Goal: Find specific page/section

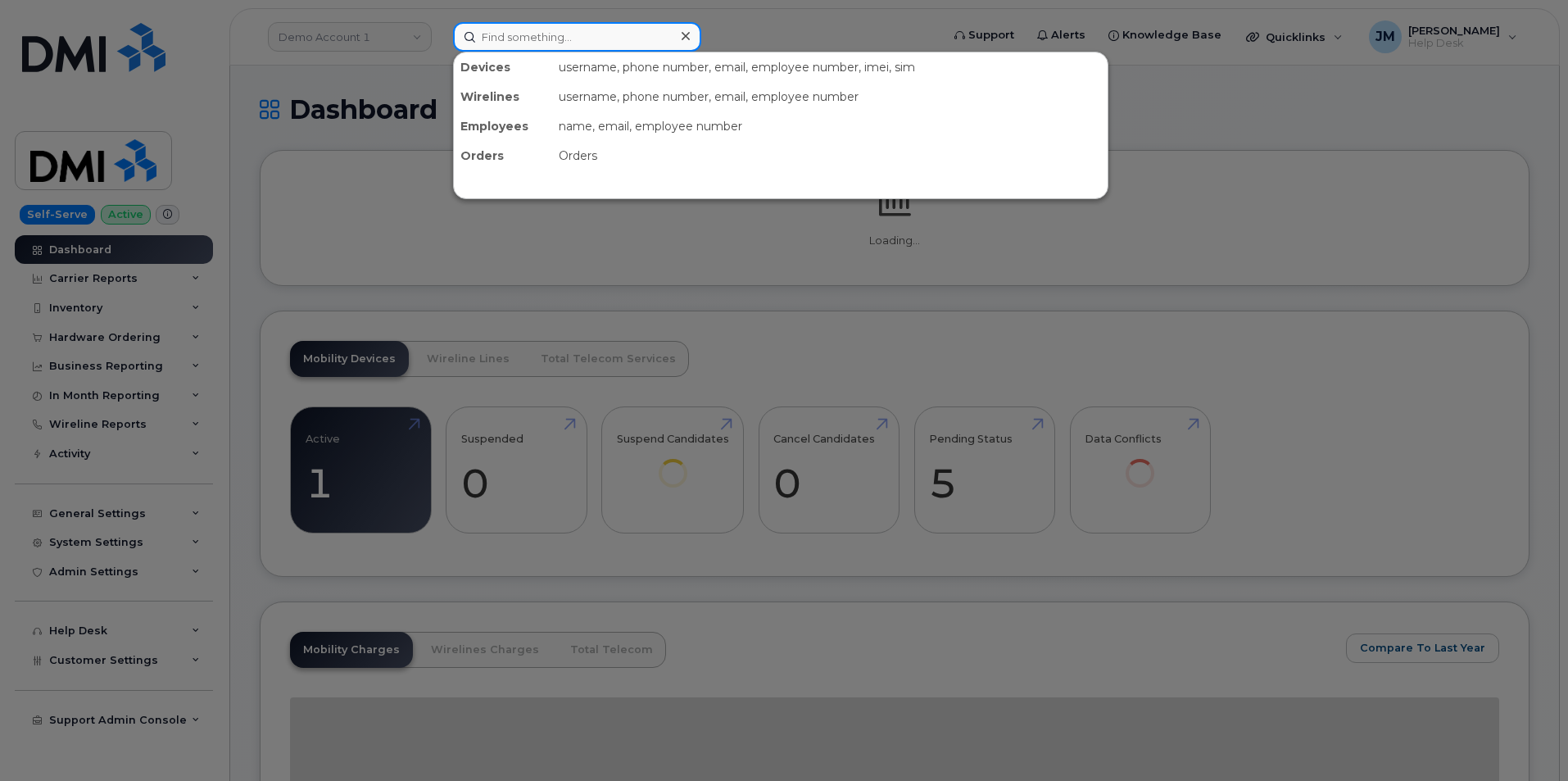
click at [578, 41] on input at bounding box center [577, 37] width 249 height 30
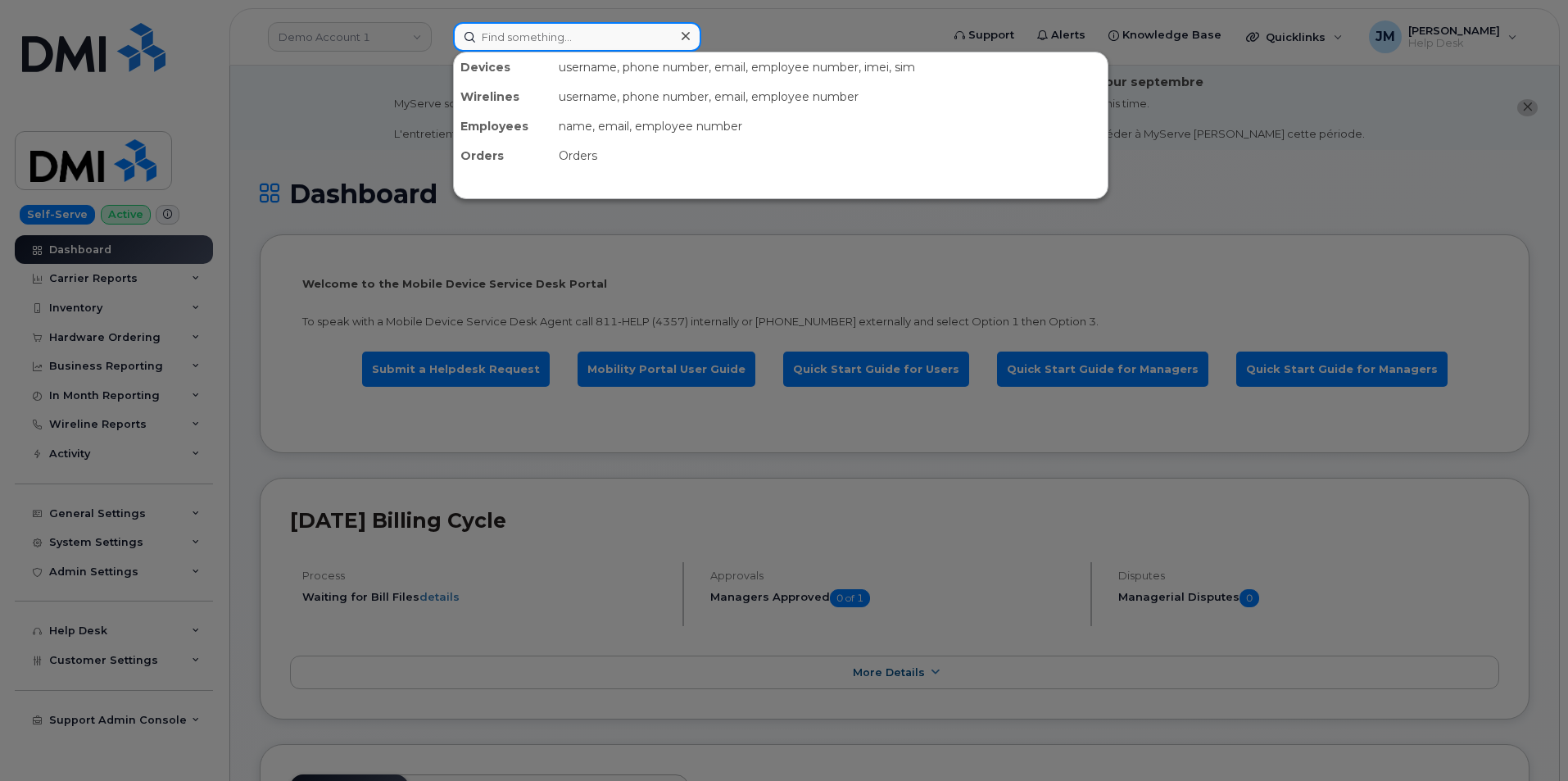
paste input "[PERSON_NAME]"
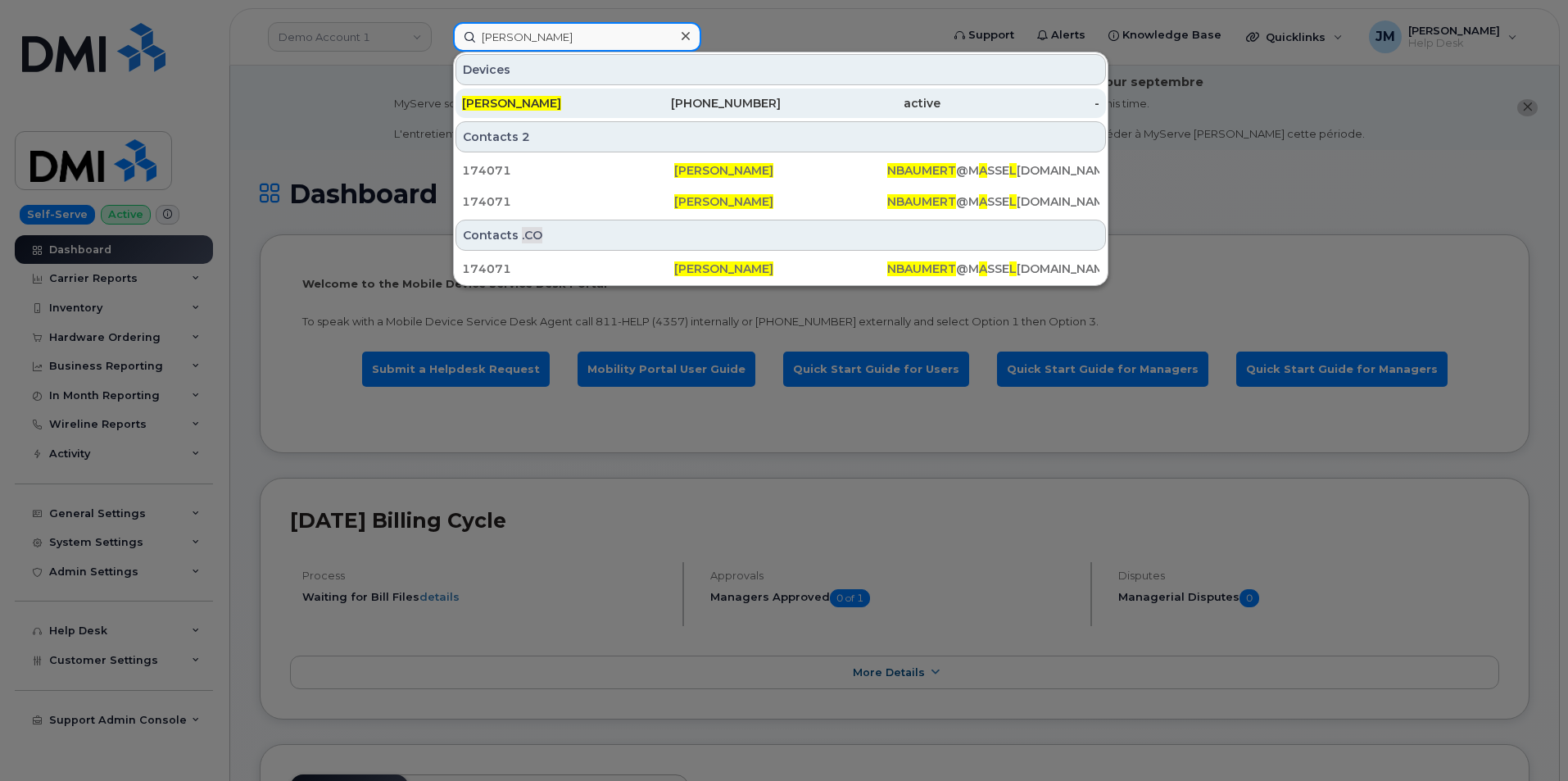
type input "[PERSON_NAME]"
click at [497, 104] on span "[PERSON_NAME]" at bounding box center [511, 103] width 99 height 15
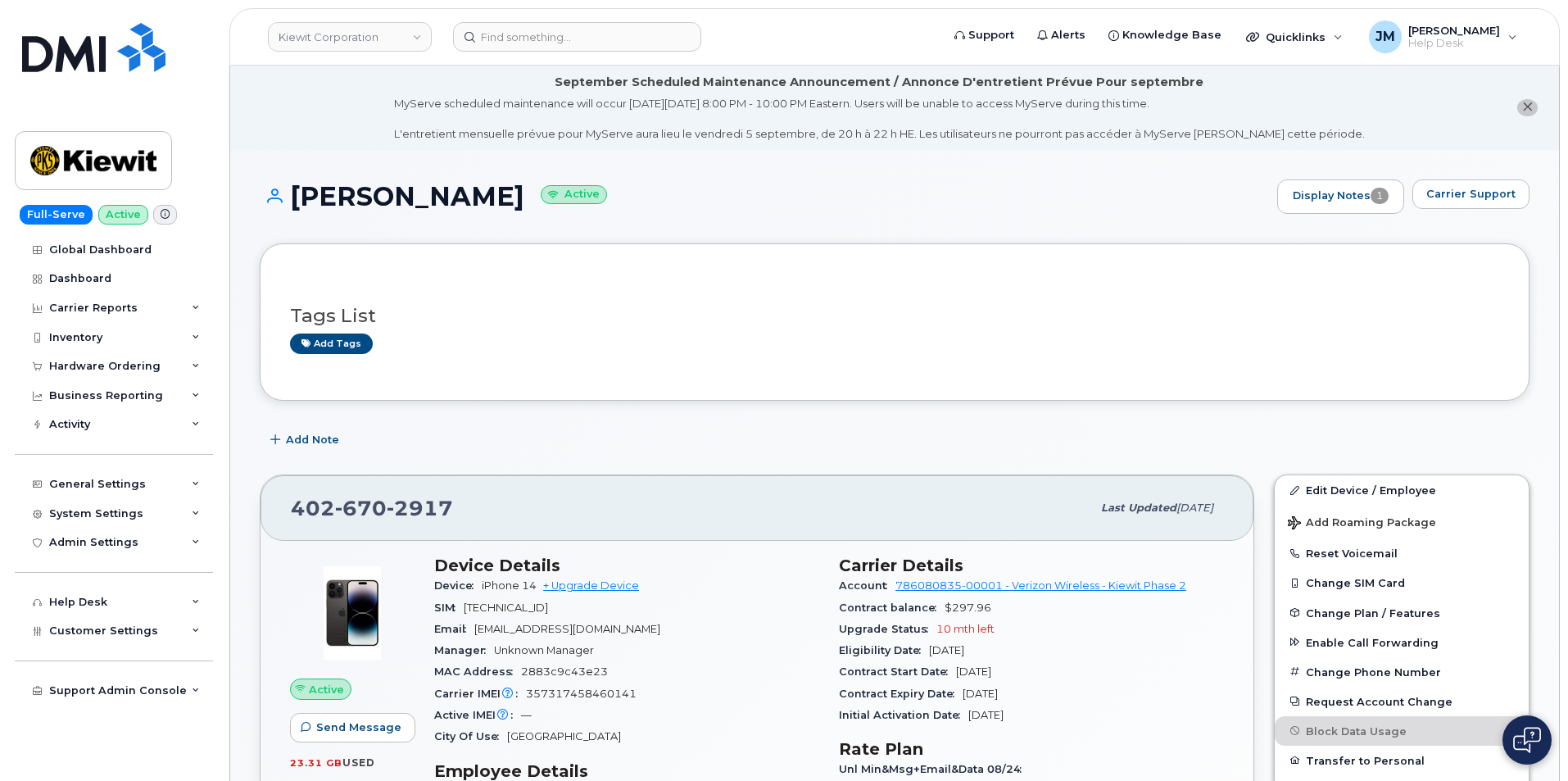
click at [475, 192] on h1 "Neal Baumert Active" at bounding box center [764, 196] width 1009 height 29
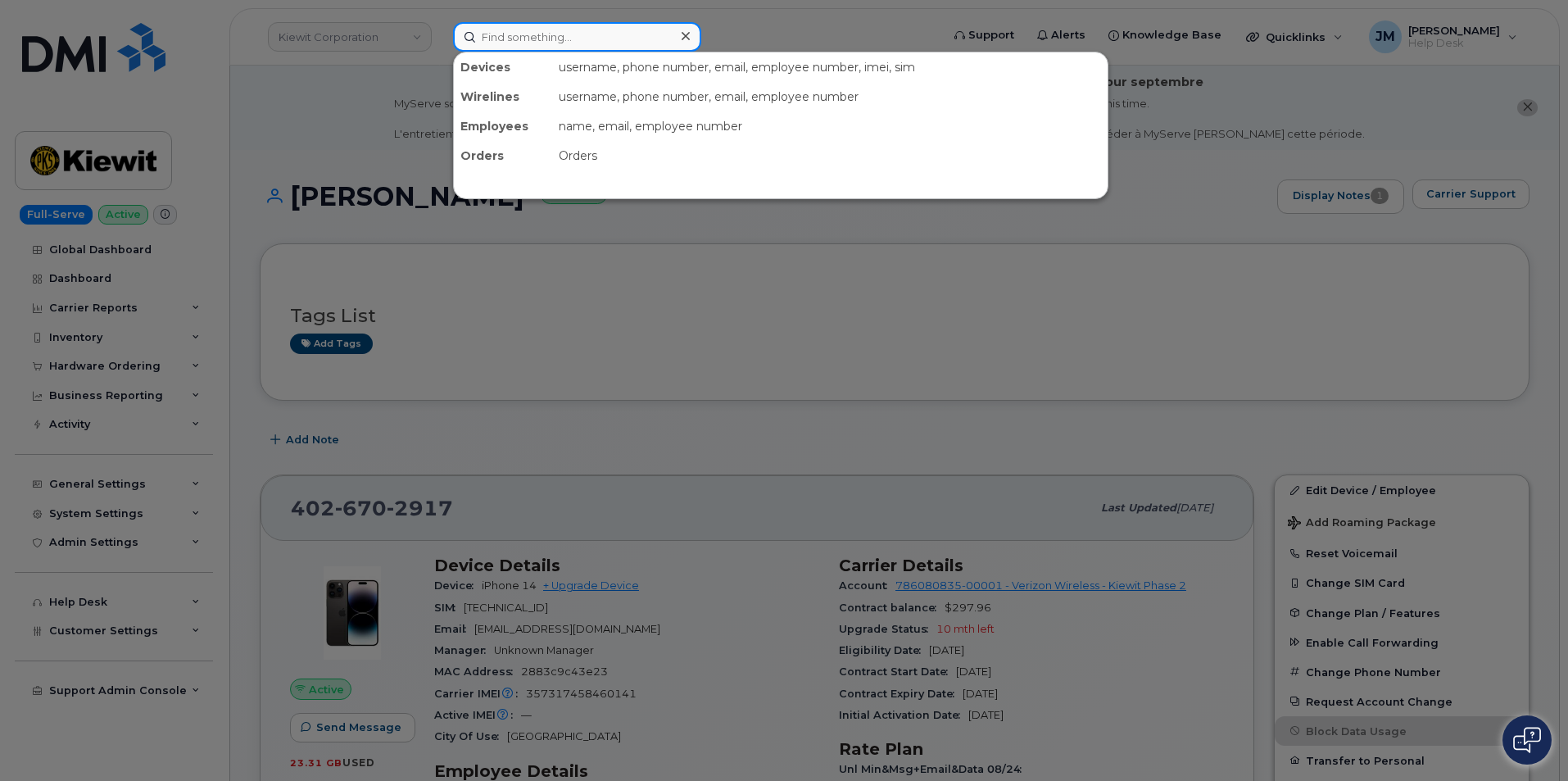
paste input "[PERSON_NAME]"
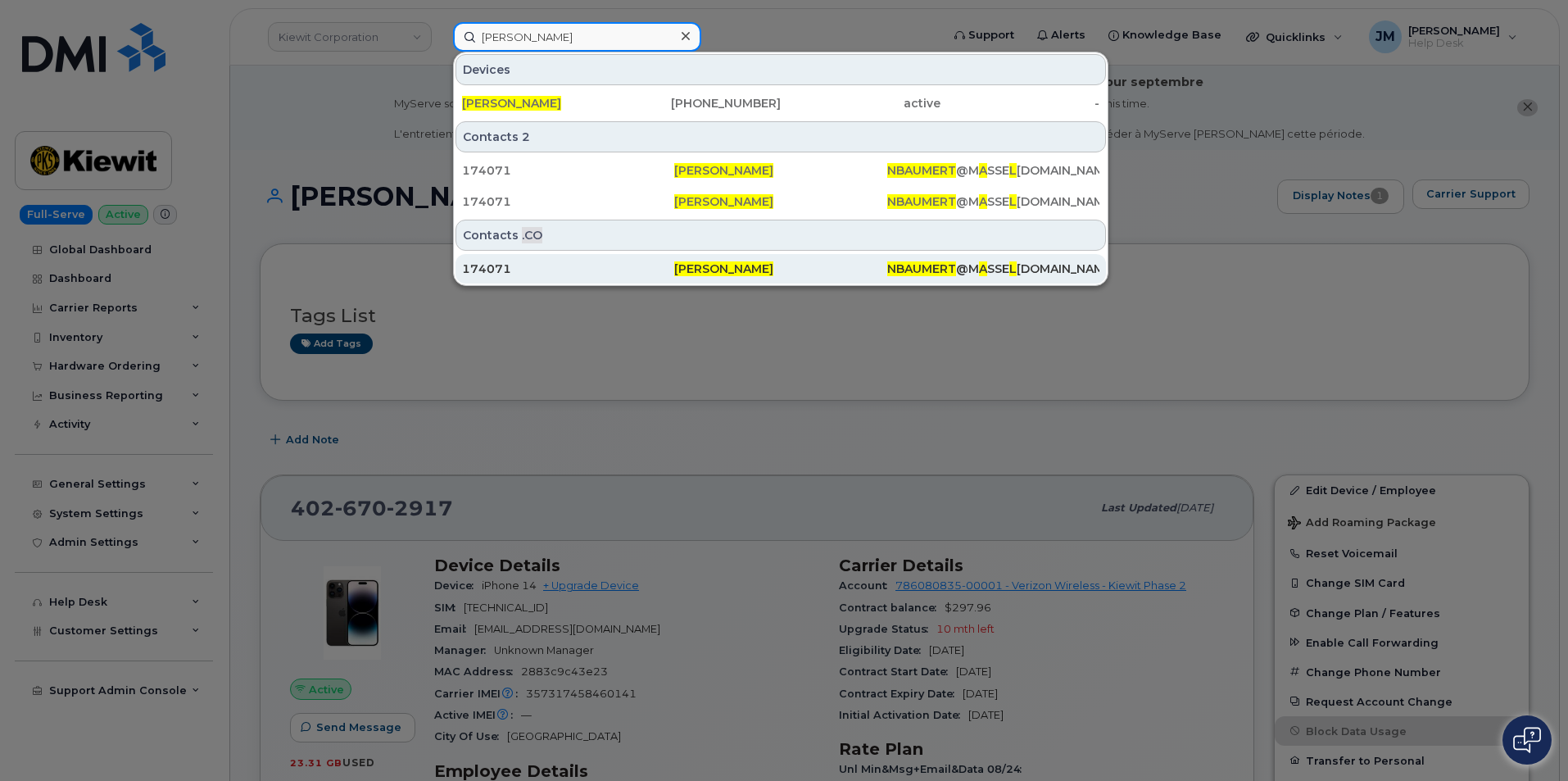
type input "[PERSON_NAME]"
click at [482, 262] on div "174071" at bounding box center [568, 269] width 213 height 17
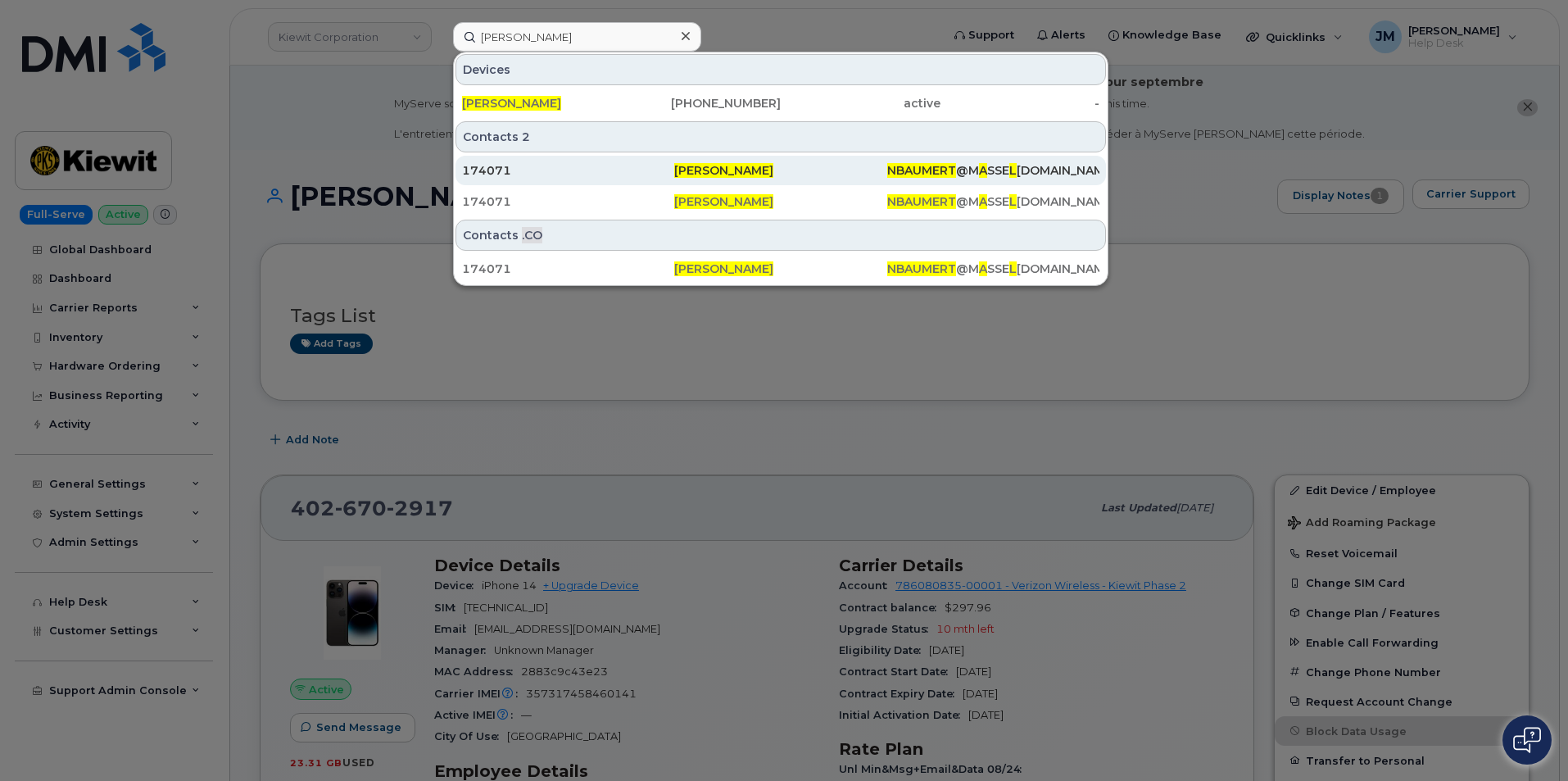
click at [481, 172] on div "174071" at bounding box center [568, 170] width 213 height 17
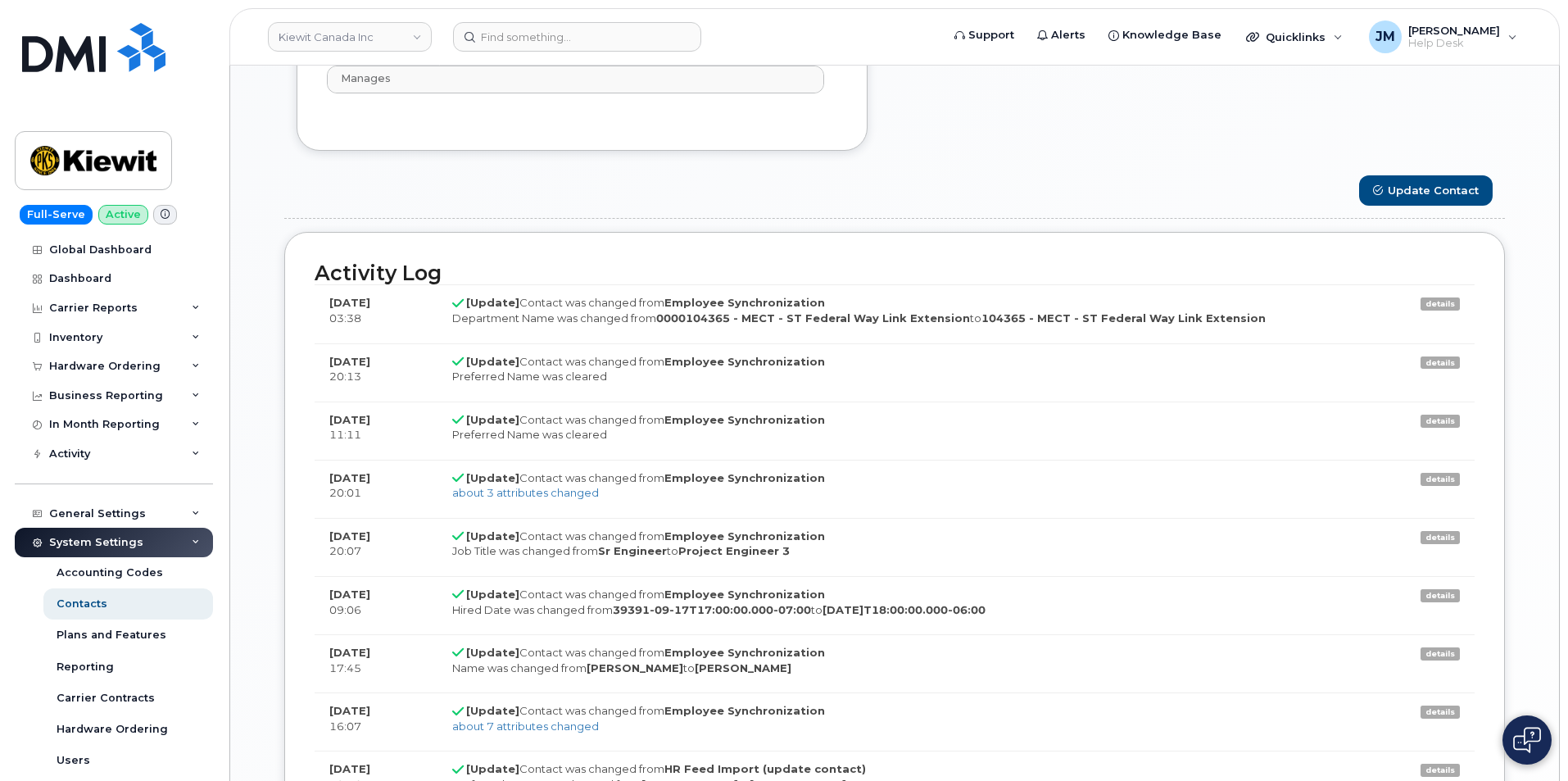
scroll to position [1313, 0]
